Goal: Task Accomplishment & Management: Use online tool/utility

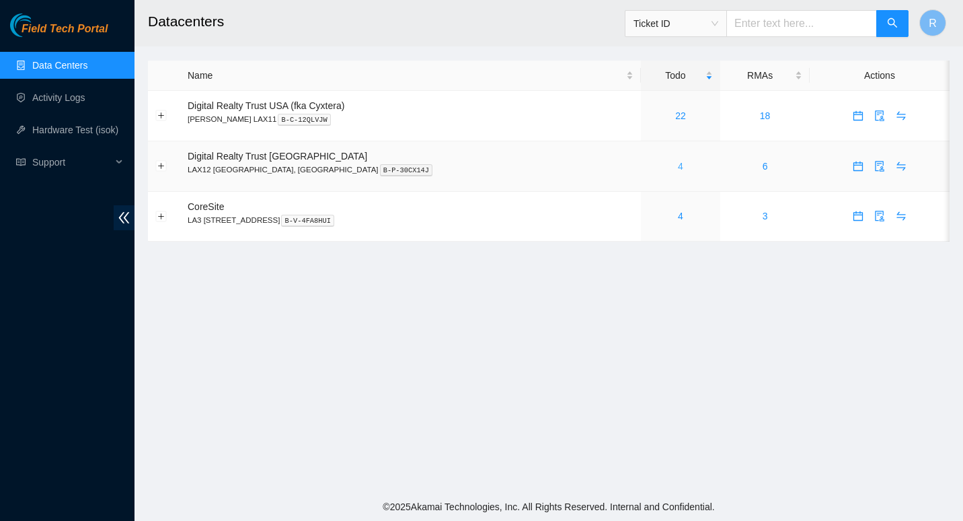
click at [678, 167] on link "4" at bounding box center [680, 166] width 5 height 11
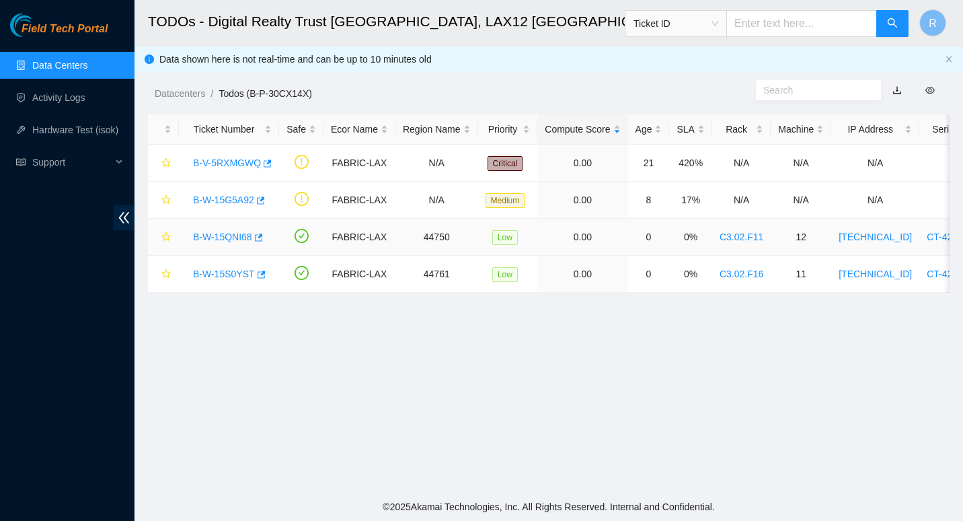
click at [237, 231] on link "B-W-15QNI68" at bounding box center [222, 236] width 59 height 11
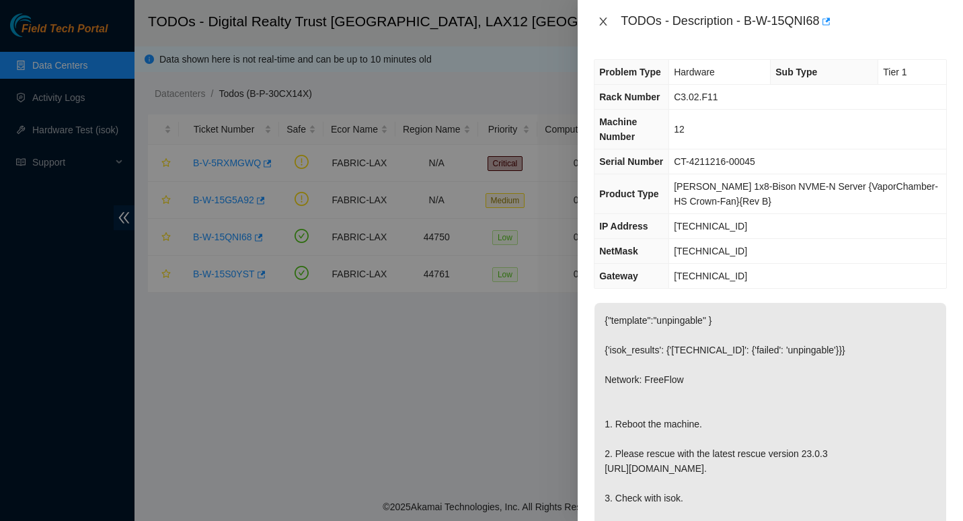
click at [606, 18] on icon "close" at bounding box center [603, 21] width 7 height 8
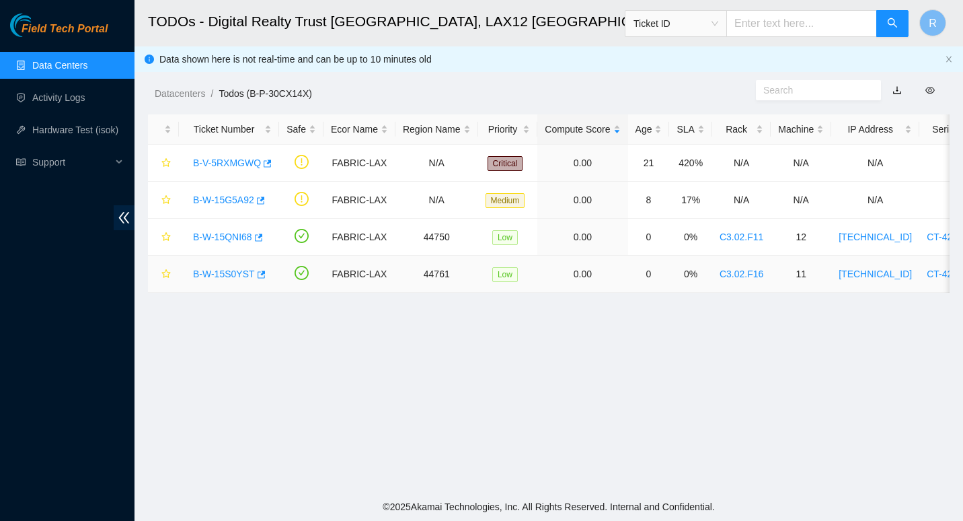
click at [218, 276] on link "B-W-15S0YST" at bounding box center [224, 273] width 62 height 11
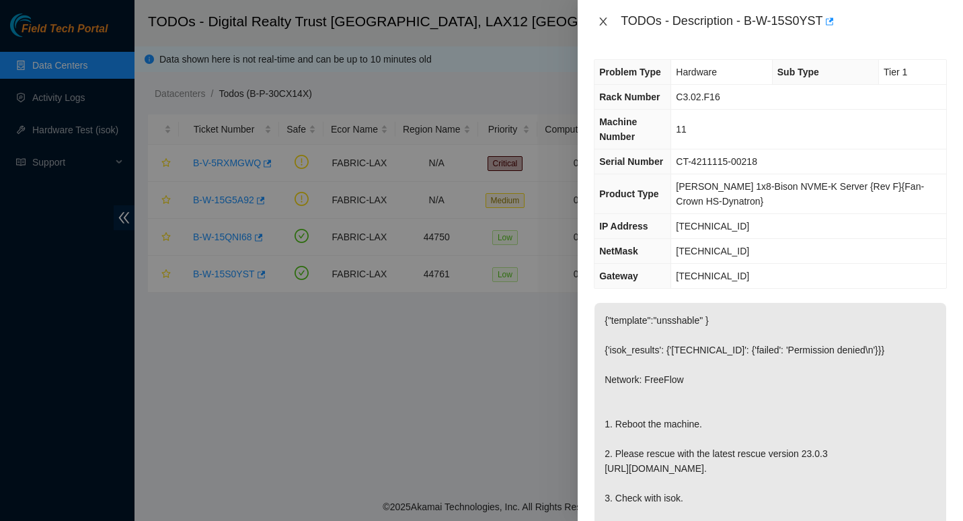
click at [603, 16] on icon "close" at bounding box center [603, 21] width 11 height 11
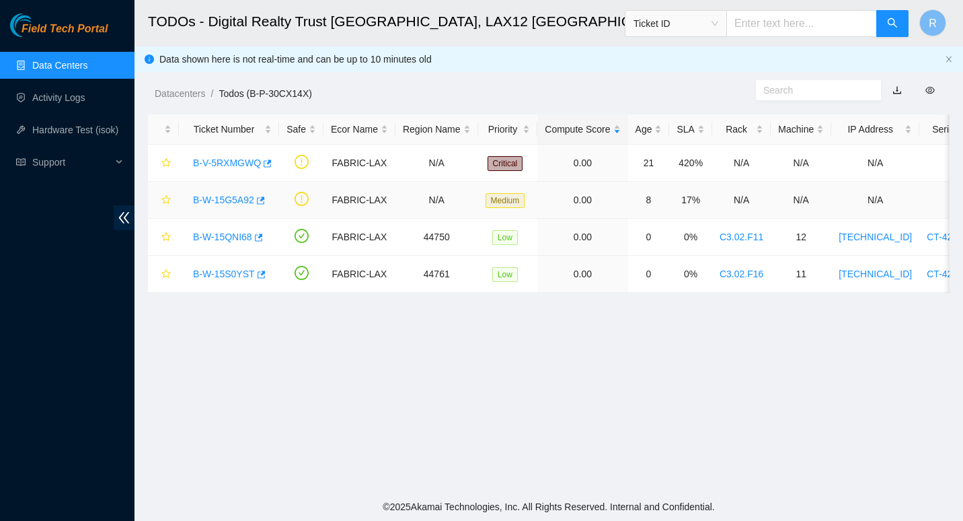
click at [234, 199] on link "B-W-15G5A92" at bounding box center [223, 199] width 61 height 11
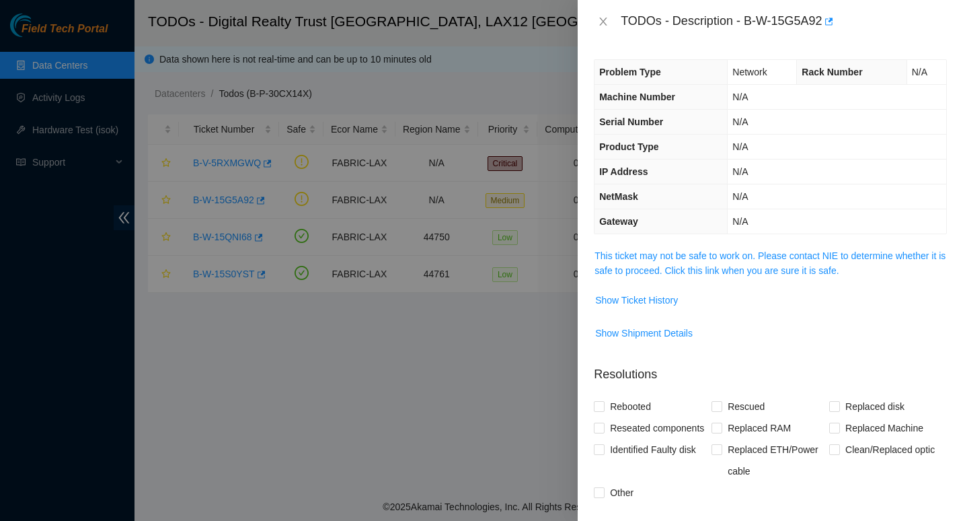
click at [624, 263] on span "This ticket may not be safe to work on. Please contact NIE to determine whether…" at bounding box center [771, 263] width 352 height 30
click at [629, 258] on link "This ticket may not be safe to work on. Please contact NIE to determine whether…" at bounding box center [770, 263] width 351 height 26
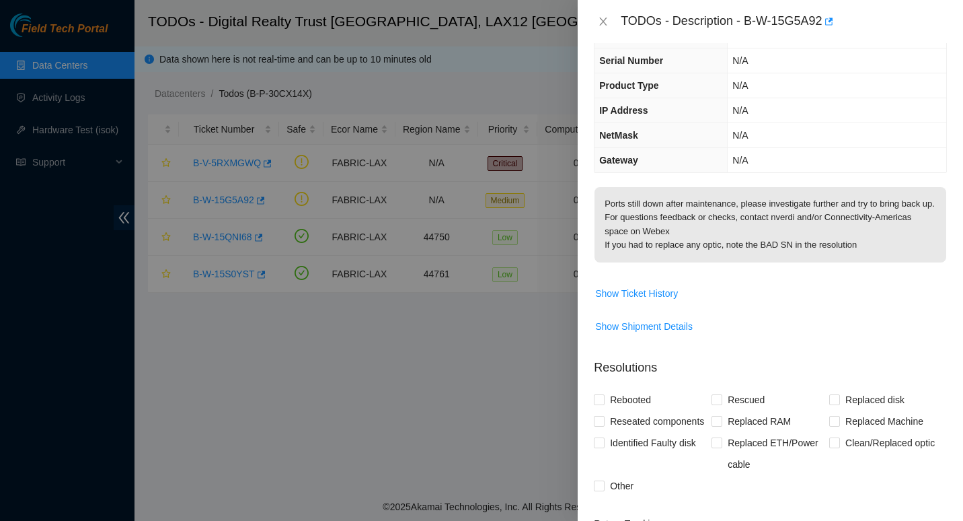
scroll to position [74, 0]
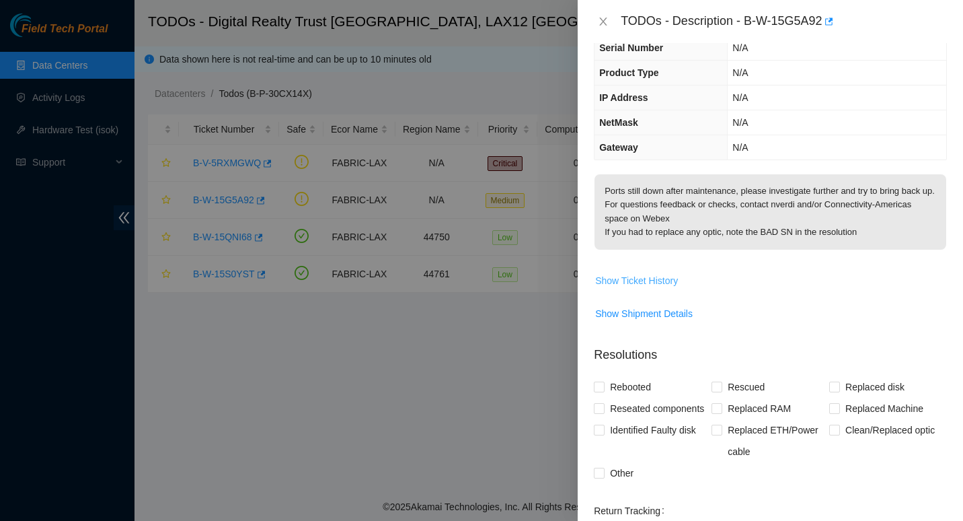
click at [630, 288] on span "Show Ticket History" at bounding box center [636, 280] width 83 height 15
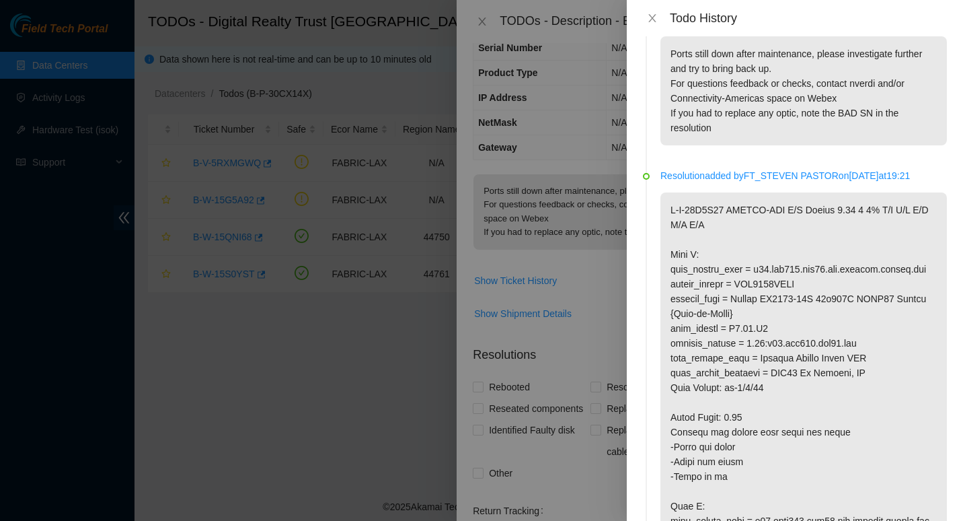
scroll to position [0, 0]
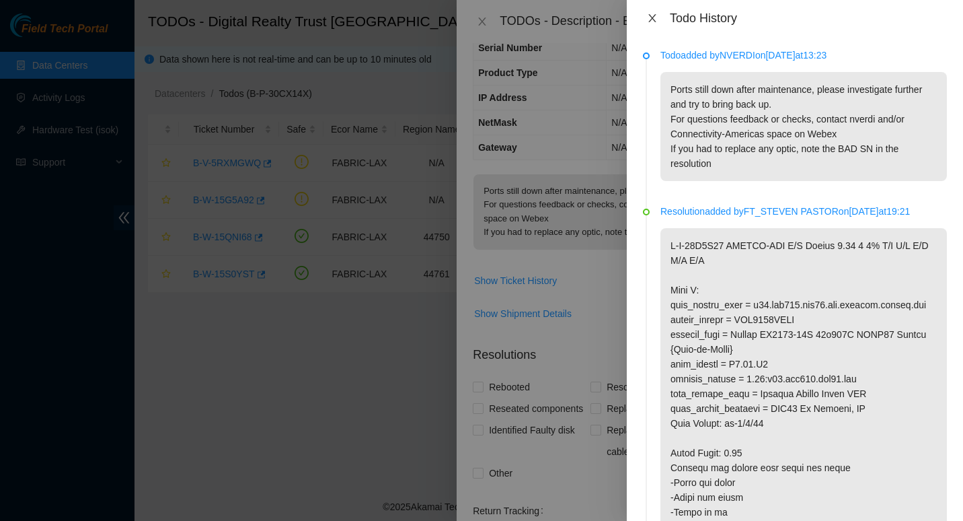
click at [653, 17] on icon "close" at bounding box center [651, 18] width 7 height 8
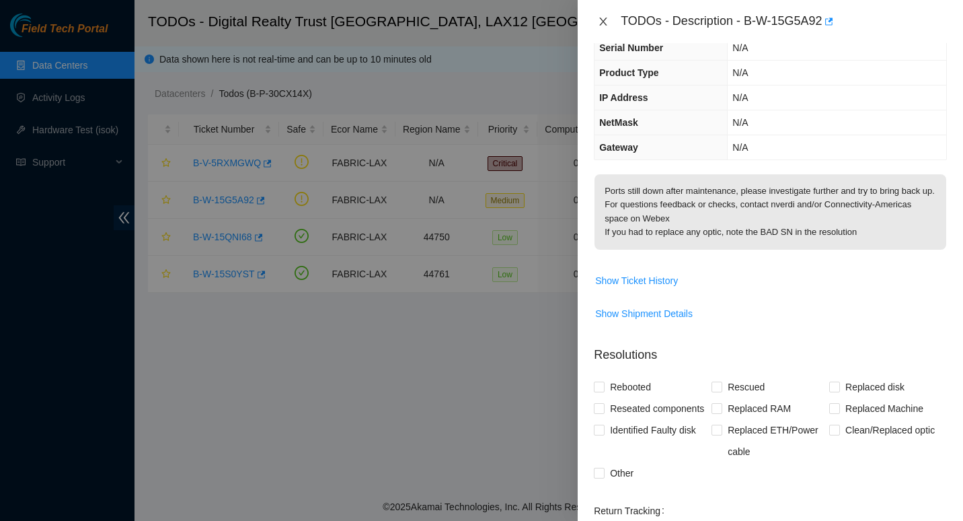
click at [603, 18] on icon "close" at bounding box center [603, 21] width 11 height 11
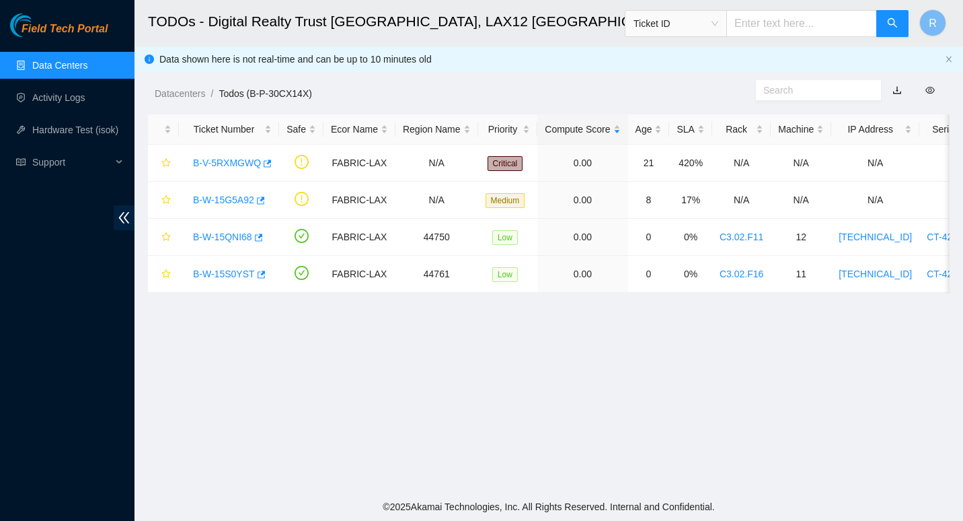
scroll to position [104, 0]
click at [932, 344] on main "TODOs - Digital Realty Trust [GEOGRAPHIC_DATA], LAX12 [GEOGRAPHIC_DATA] Ticket …" at bounding box center [549, 246] width 829 height 492
click at [213, 235] on link "B-W-15QNI68" at bounding box center [222, 236] width 59 height 11
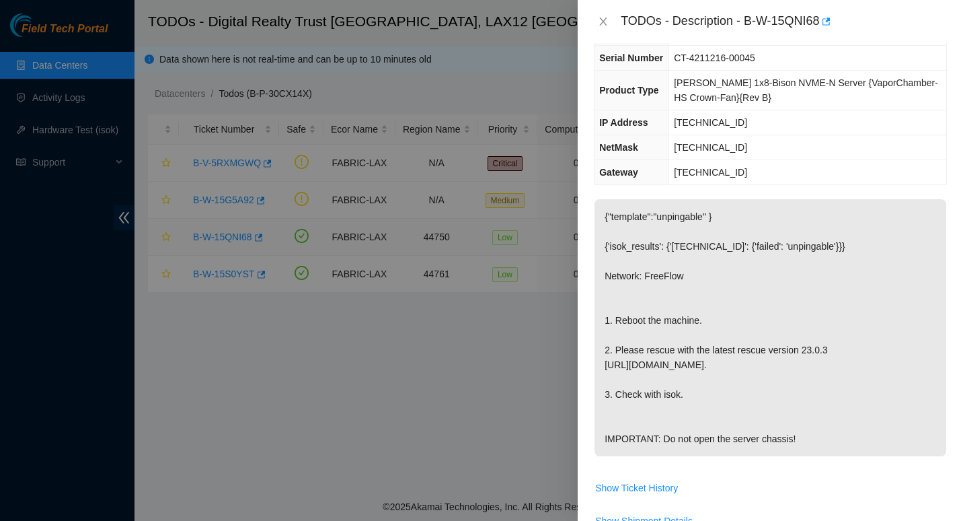
scroll to position [74, 0]
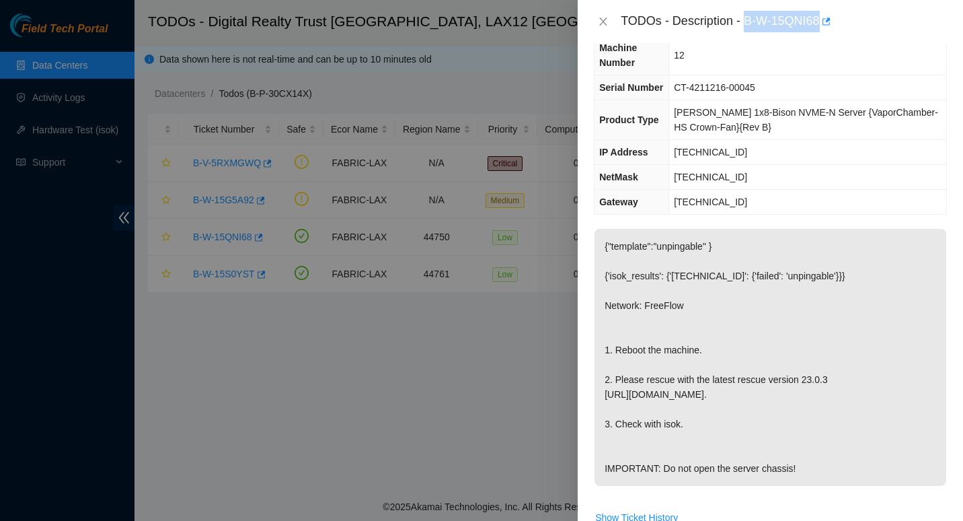
drag, startPoint x: 746, startPoint y: 18, endPoint x: 820, endPoint y: 21, distance: 74.0
click at [820, 21] on div "TODOs - Description - B-W-15QNI68" at bounding box center [784, 22] width 326 height 22
copy div "B-W-15QNI68"
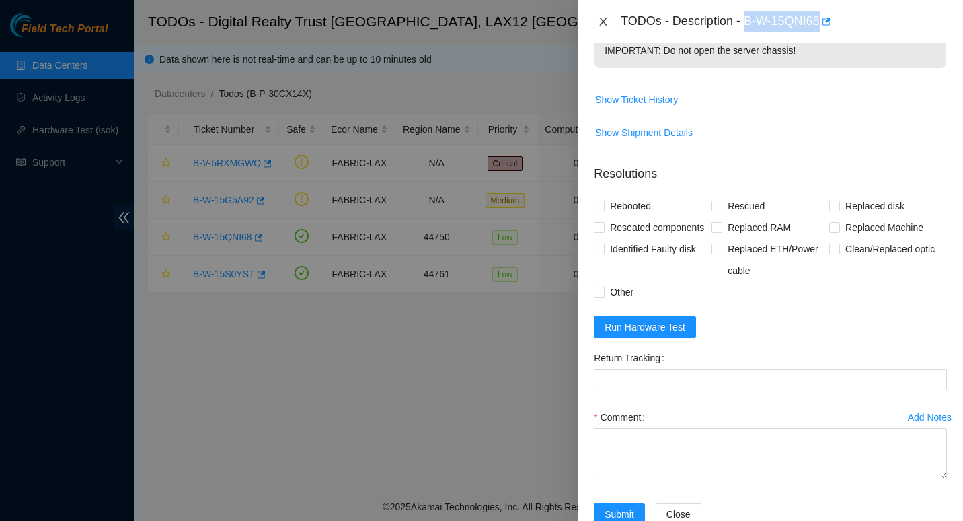
click at [603, 20] on icon "close" at bounding box center [603, 21] width 7 height 8
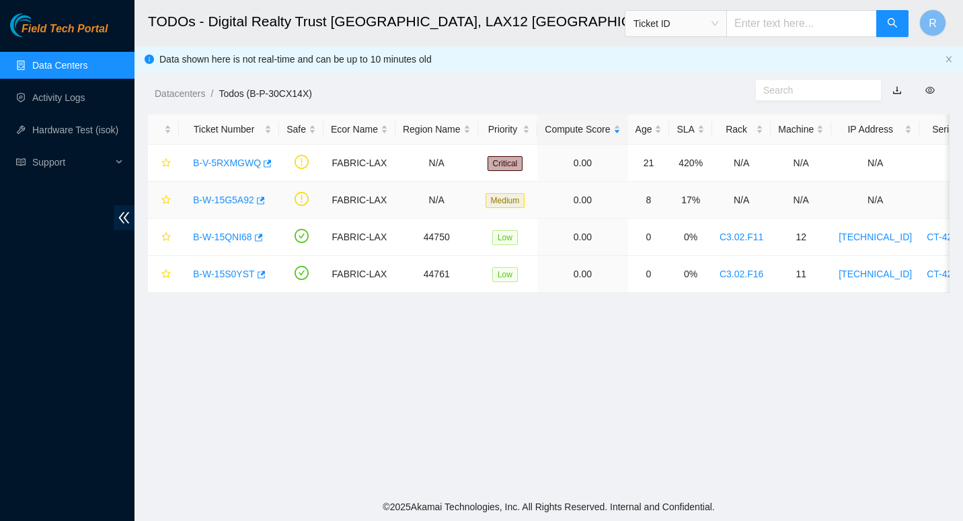
scroll to position [367, 0]
click at [235, 272] on link "B-W-15S0YST" at bounding box center [224, 273] width 62 height 11
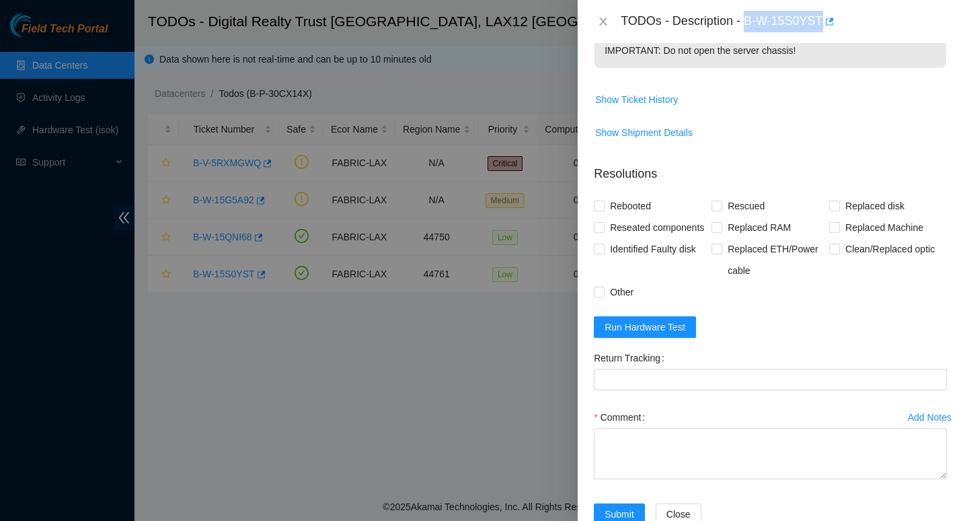
drag, startPoint x: 747, startPoint y: 17, endPoint x: 818, endPoint y: 21, distance: 71.4
click at [818, 21] on div "TODOs - Description - B-W-15S0YST" at bounding box center [784, 22] width 326 height 22
copy div "B-W-15S0YST"
click at [603, 24] on icon "close" at bounding box center [603, 21] width 11 height 11
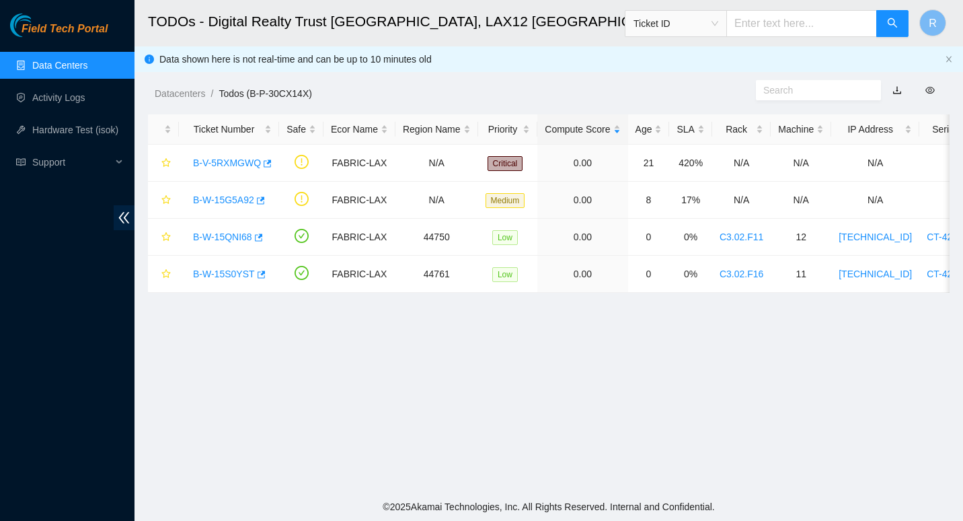
scroll to position [367, 0]
